Goal: Navigation & Orientation: Find specific page/section

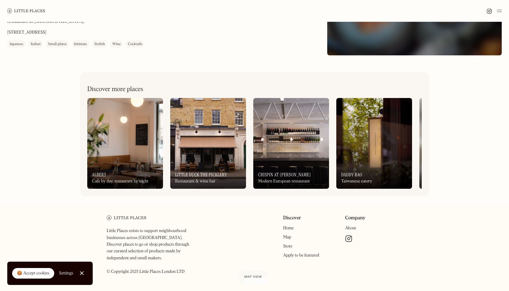
scroll to position [156, 0]
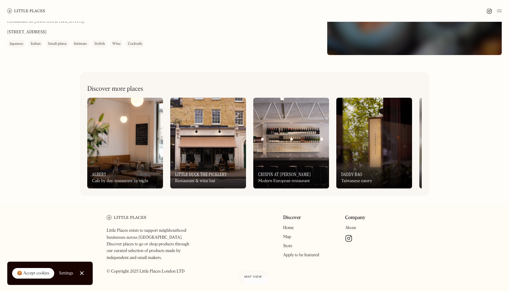
click at [474, 173] on div "Angelina On Our Radar Japanese & Italian dining in Dalston Blending Italian & J…" at bounding box center [254, 36] width 509 height 340
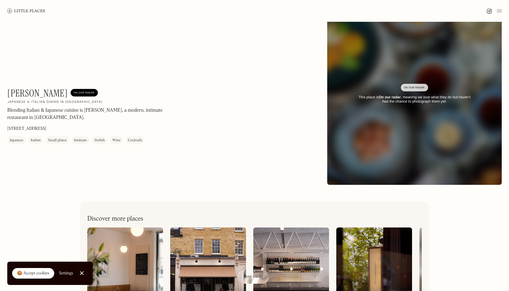
scroll to position [26, 0]
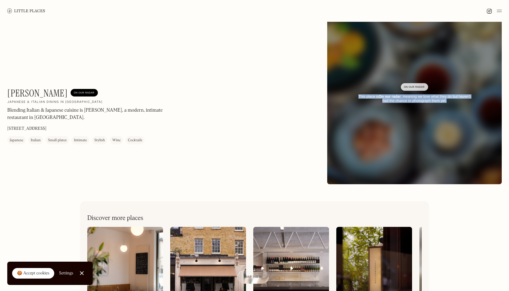
drag, startPoint x: 355, startPoint y: 96, endPoint x: 464, endPoint y: 105, distance: 109.1
click at [464, 105] on div "On Our Radar This place is On our radar , meaning we love what they do but have…" at bounding box center [414, 94] width 174 height 38
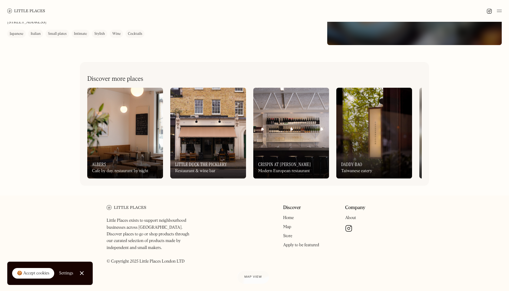
scroll to position [0, 0]
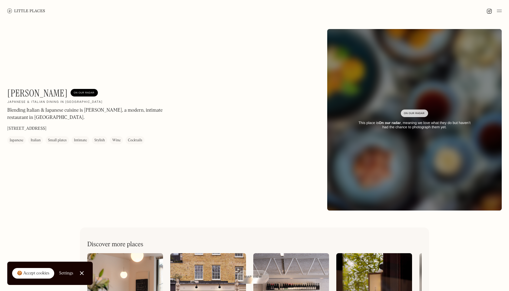
click at [501, 10] on img at bounding box center [499, 10] width 5 height 7
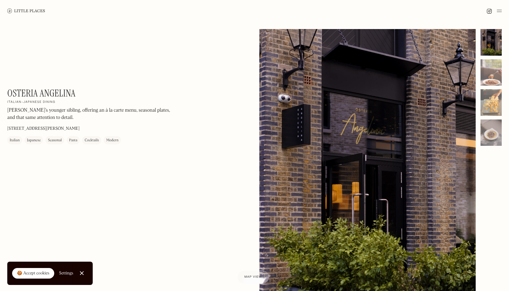
click at [81, 272] on link "Close Cookie Popup" at bounding box center [82, 273] width 12 height 12
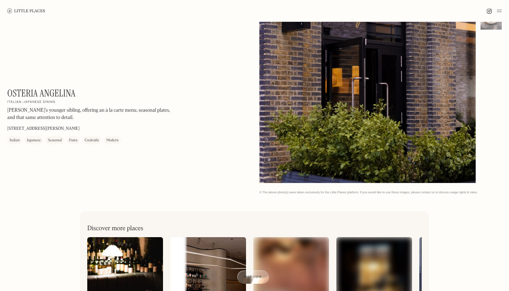
scroll to position [79, 0]
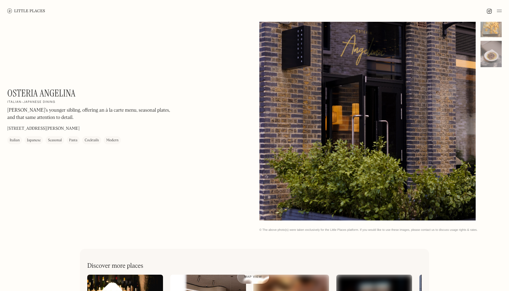
click at [501, 9] on img at bounding box center [499, 10] width 5 height 7
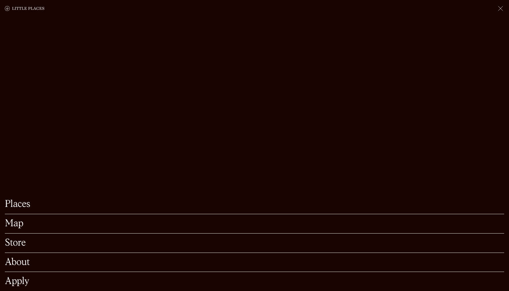
click at [501, 4] on div at bounding box center [254, 8] width 509 height 17
click at [499, 10] on img at bounding box center [500, 8] width 7 height 7
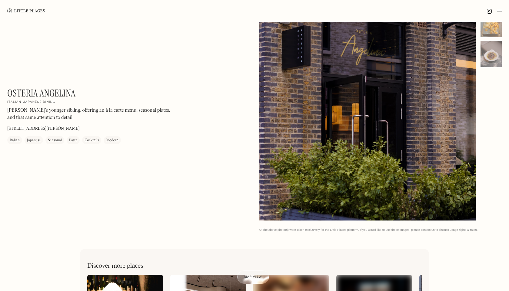
scroll to position [0, 0]
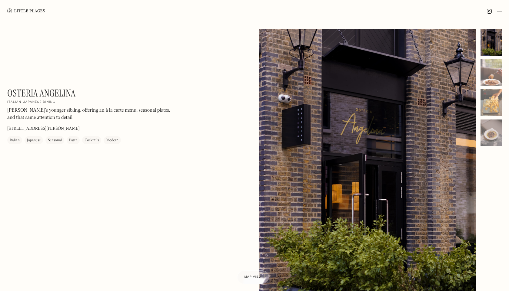
click at [22, 9] on img at bounding box center [26, 10] width 38 height 5
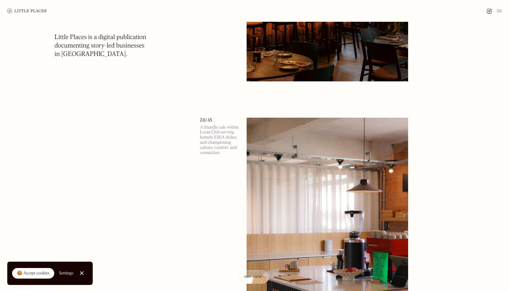
scroll to position [211, 0]
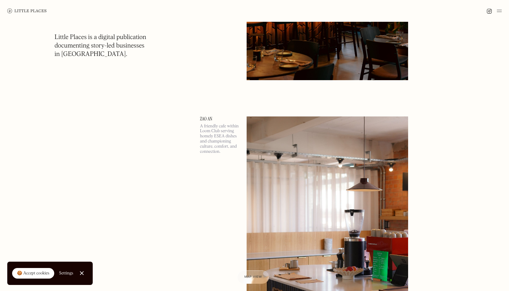
click at [301, 133] on img at bounding box center [327, 233] width 161 height 233
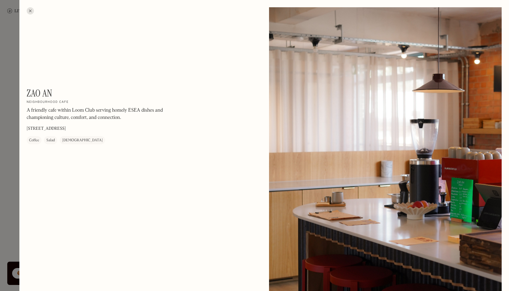
click at [29, 11] on div at bounding box center [30, 10] width 7 height 7
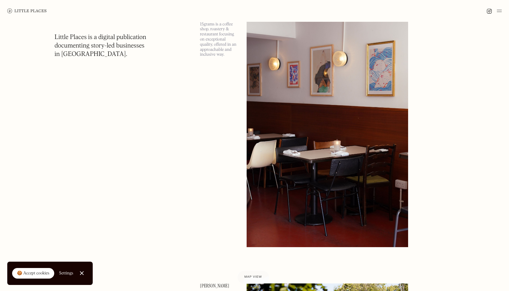
scroll to position [1386, 0]
